Goal: Check status: Check status

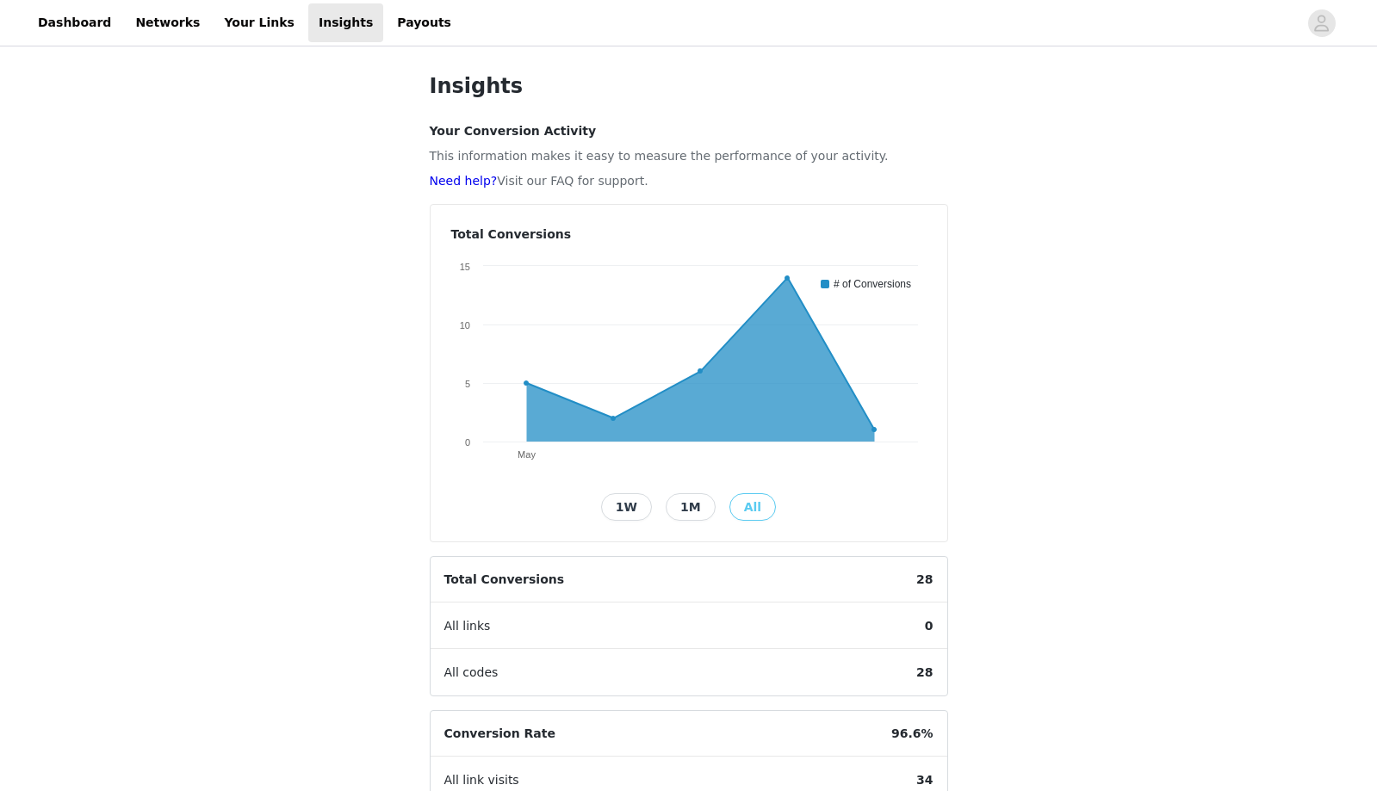
click at [873, 430] on icon at bounding box center [873, 429] width 5 height 5
click at [785, 280] on icon at bounding box center [786, 278] width 5 height 5
click at [789, 278] on icon at bounding box center [786, 278] width 5 height 5
click at [632, 506] on button "1W" at bounding box center [626, 507] width 51 height 28
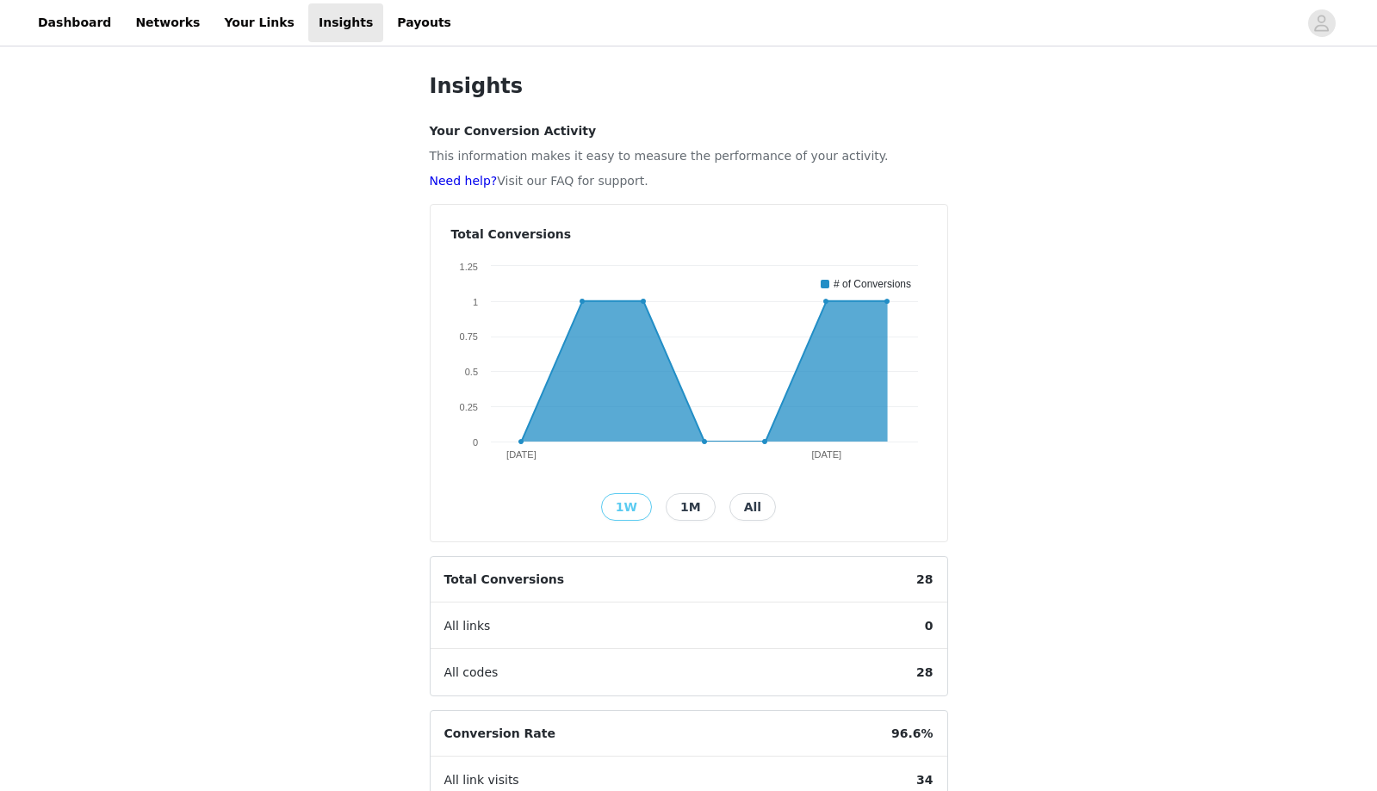
drag, startPoint x: 740, startPoint y: 443, endPoint x: 739, endPoint y: 511, distance: 68.9
click at [739, 511] on button "All" at bounding box center [752, 507] width 46 height 28
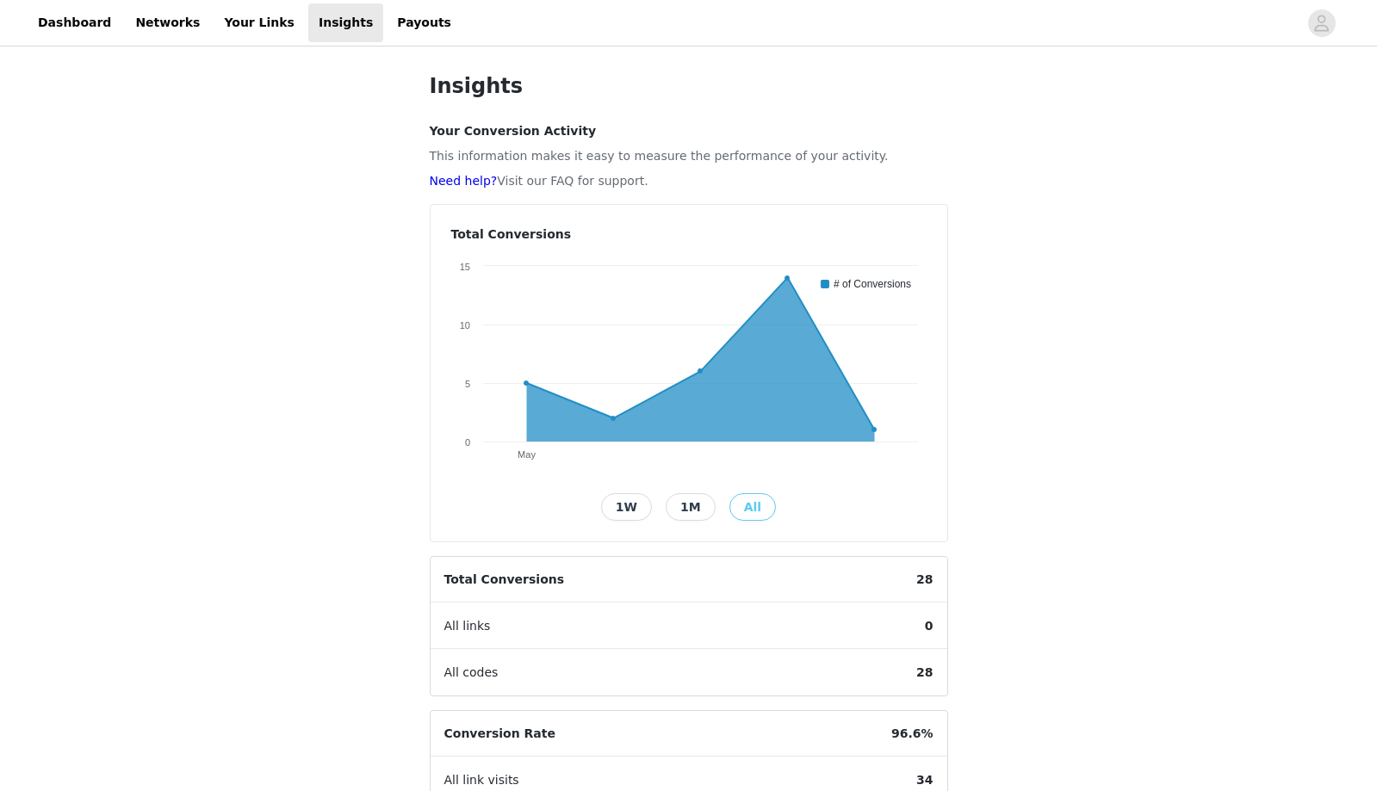
drag, startPoint x: 739, startPoint y: 511, endPoint x: 786, endPoint y: 278, distance: 238.1
click at [786, 278] on icon at bounding box center [786, 278] width 5 height 5
click at [387, 18] on link "Payouts" at bounding box center [424, 22] width 75 height 39
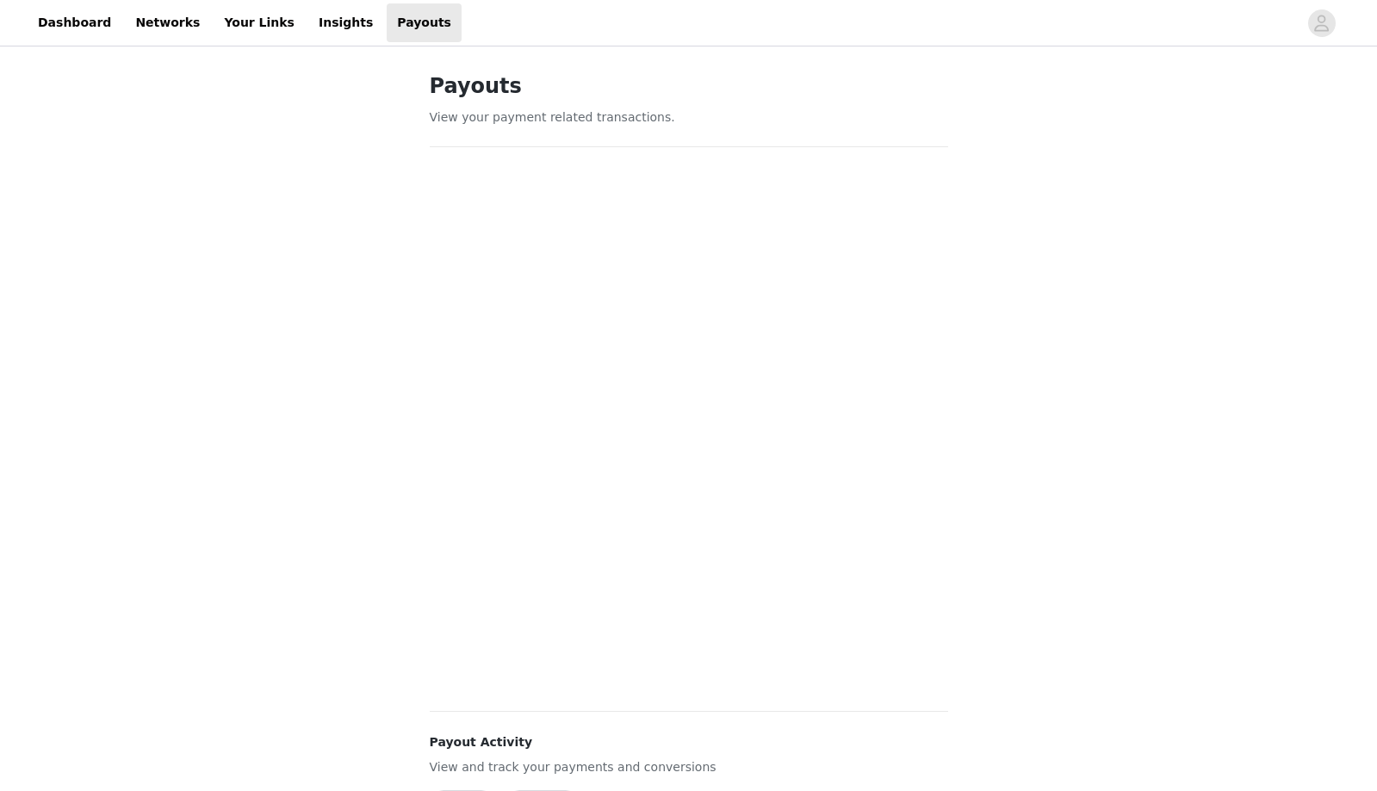
click at [313, 28] on link "Insights" at bounding box center [345, 22] width 75 height 39
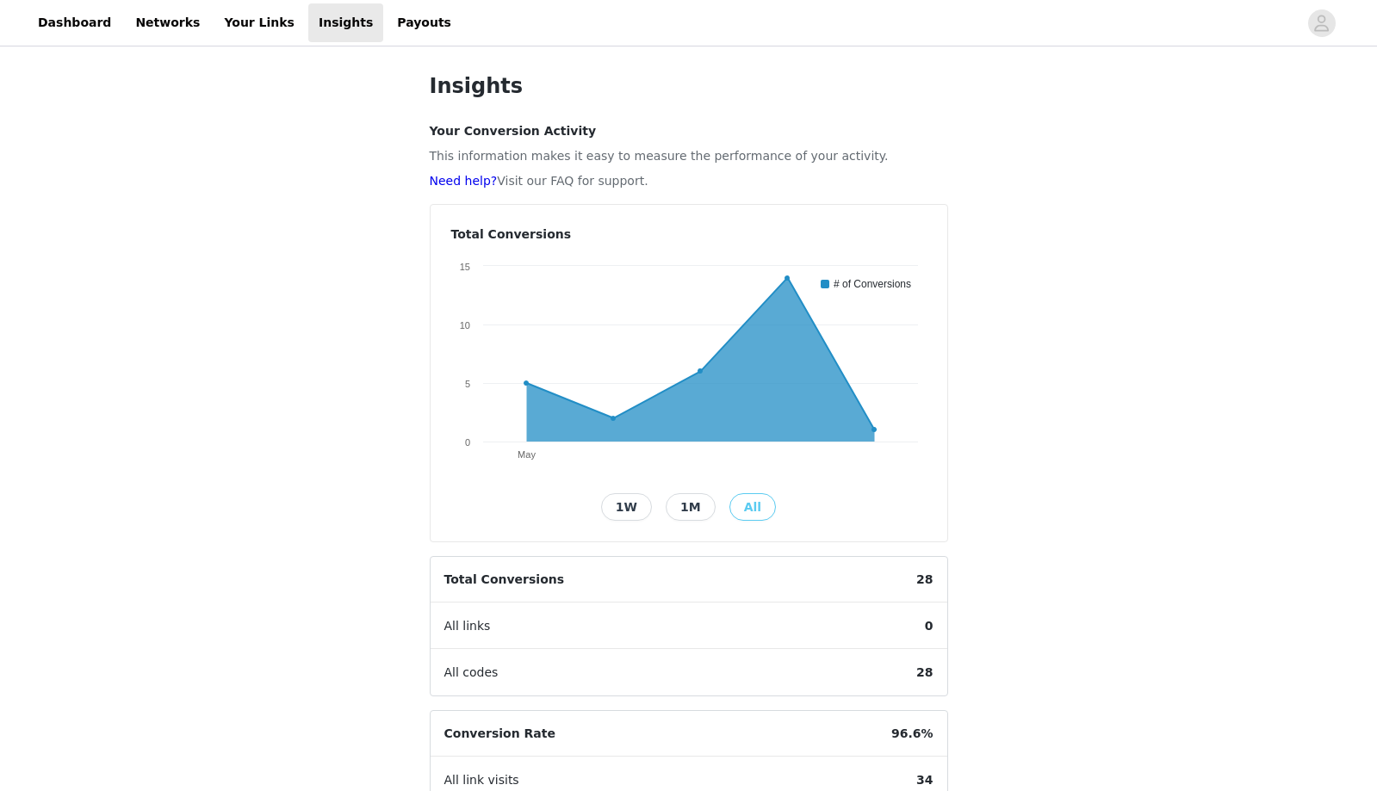
click at [232, 28] on link "Your Links" at bounding box center [259, 22] width 91 height 39
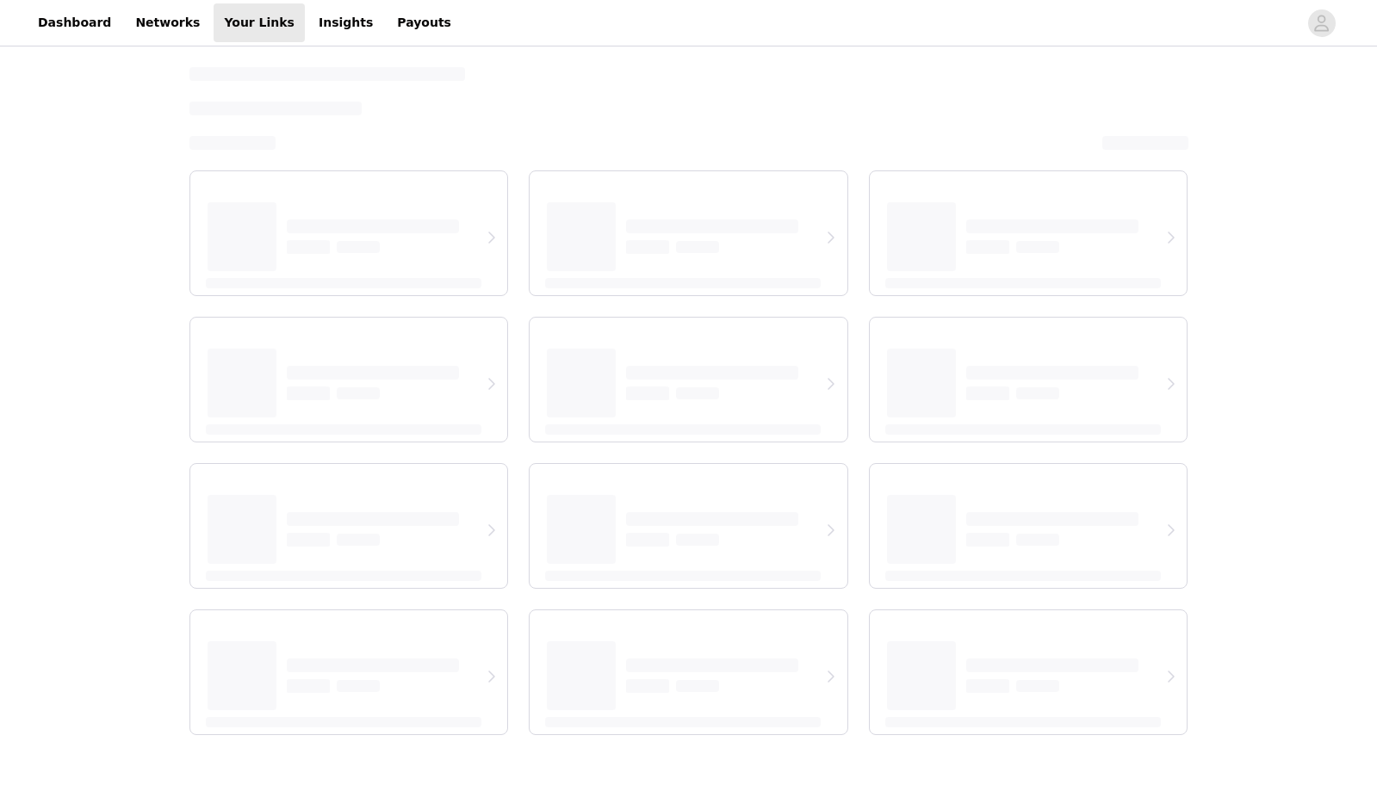
select select "12"
